Goal: Task Accomplishment & Management: Complete application form

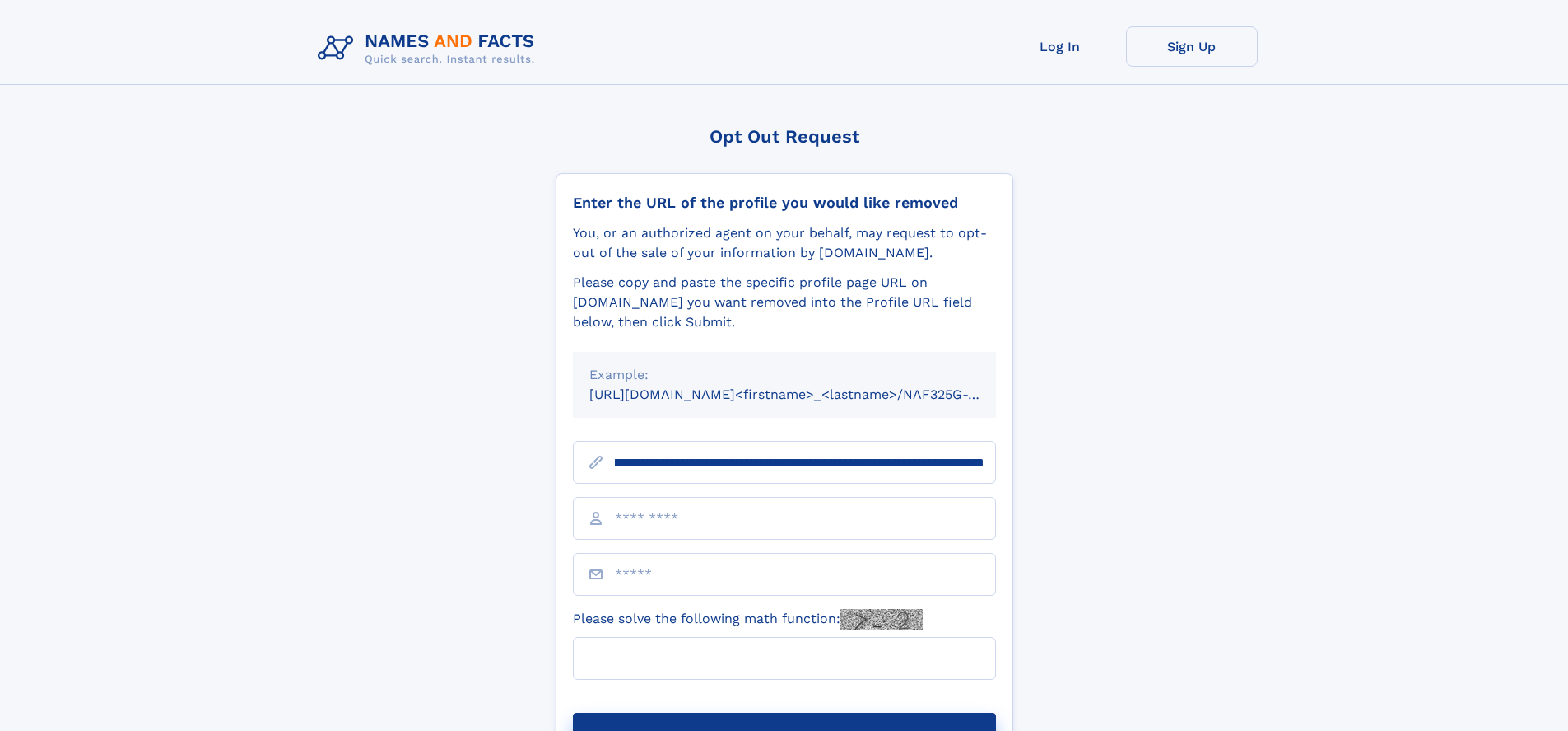
scroll to position [0, 180]
type input "**********"
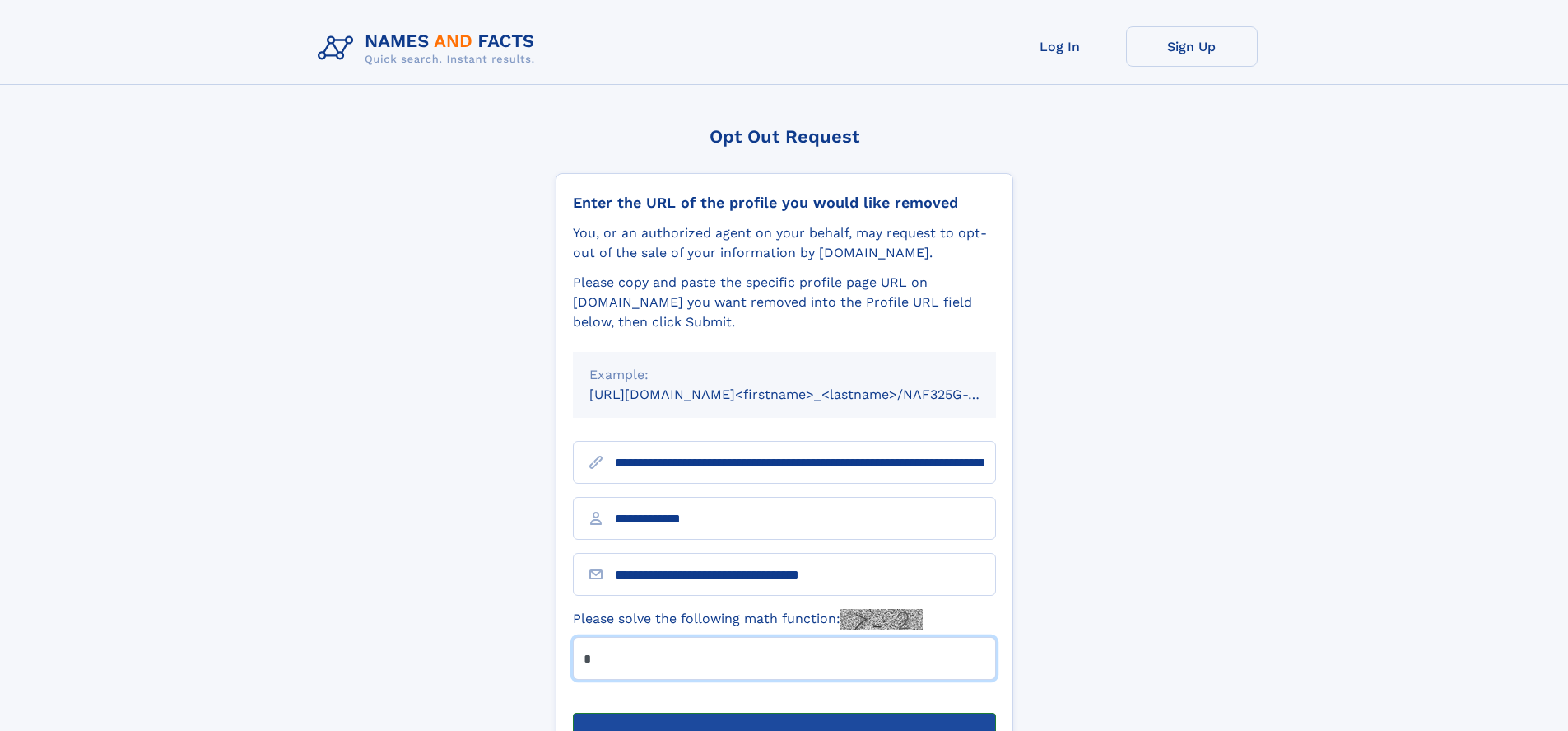
type input "*"
click at [784, 713] on button "Submit Opt Out Request" at bounding box center [784, 739] width 423 height 53
